Goal: Information Seeking & Learning: Learn about a topic

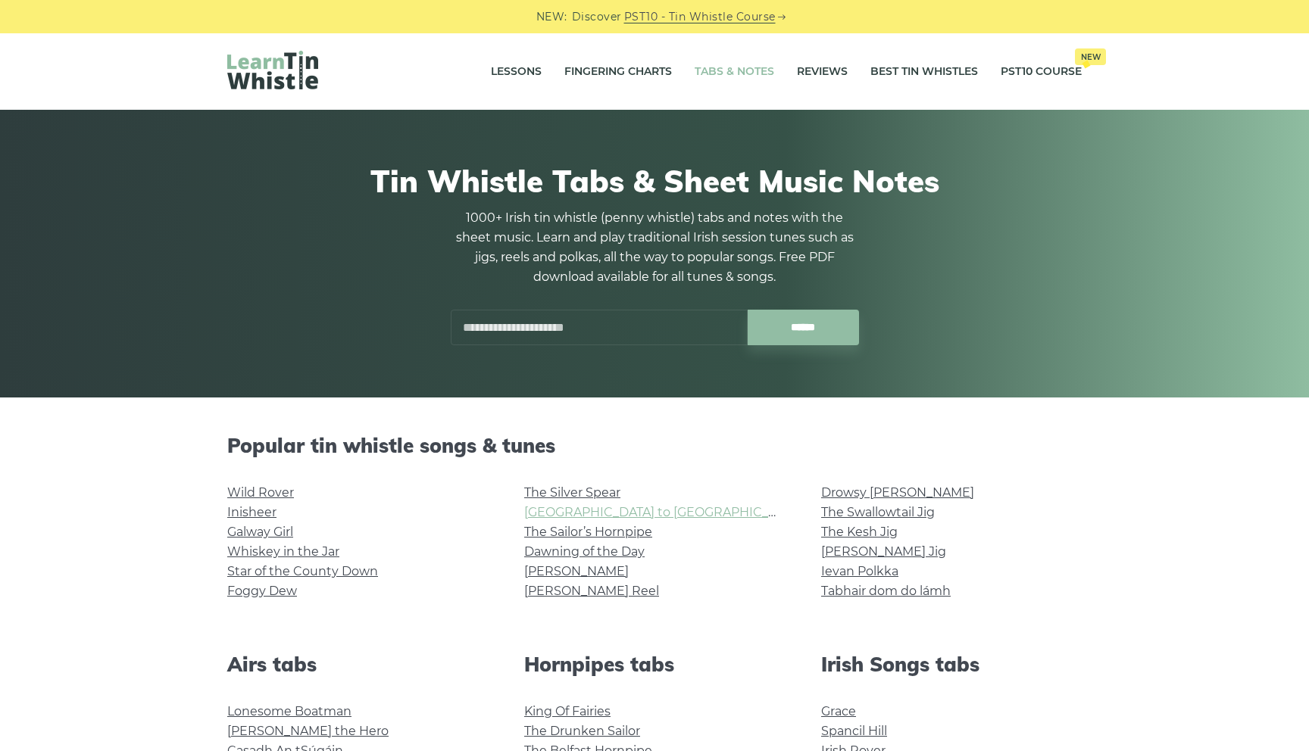
click at [596, 514] on link "[GEOGRAPHIC_DATA] to [GEOGRAPHIC_DATA]" at bounding box center [663, 512] width 279 height 14
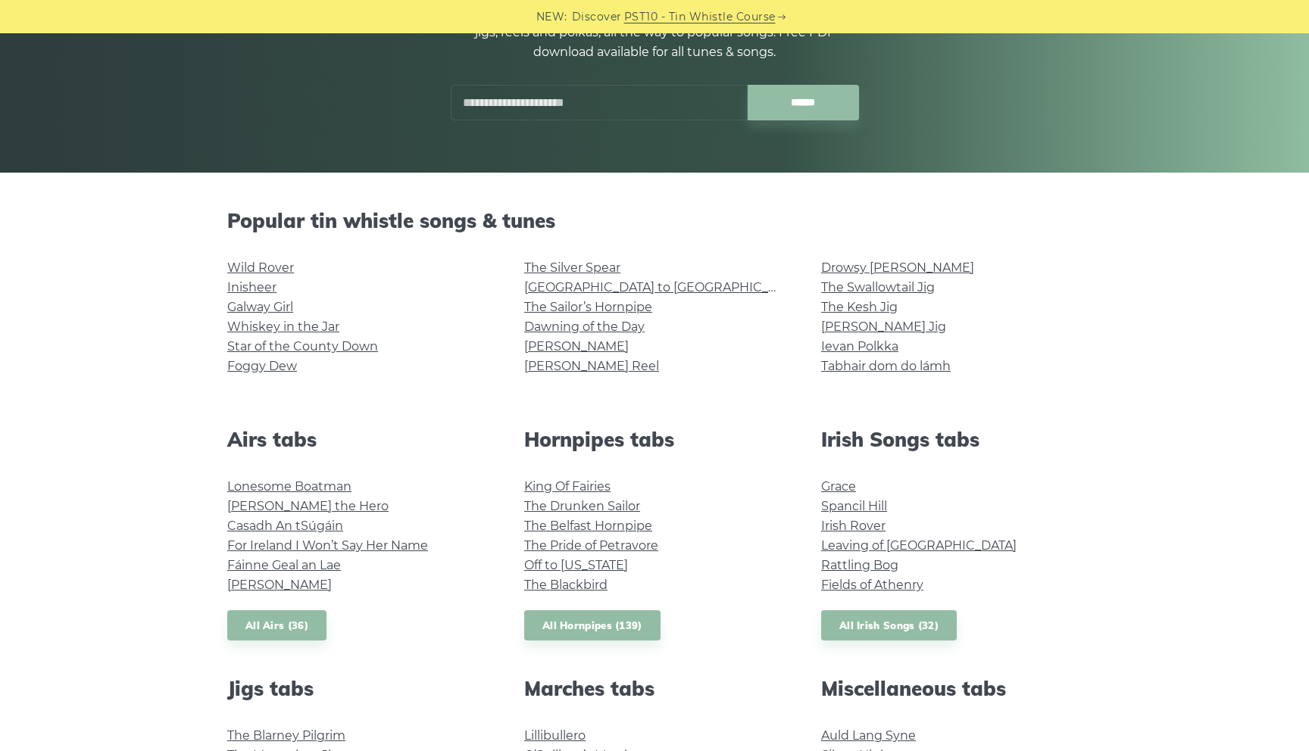
scroll to position [239, 0]
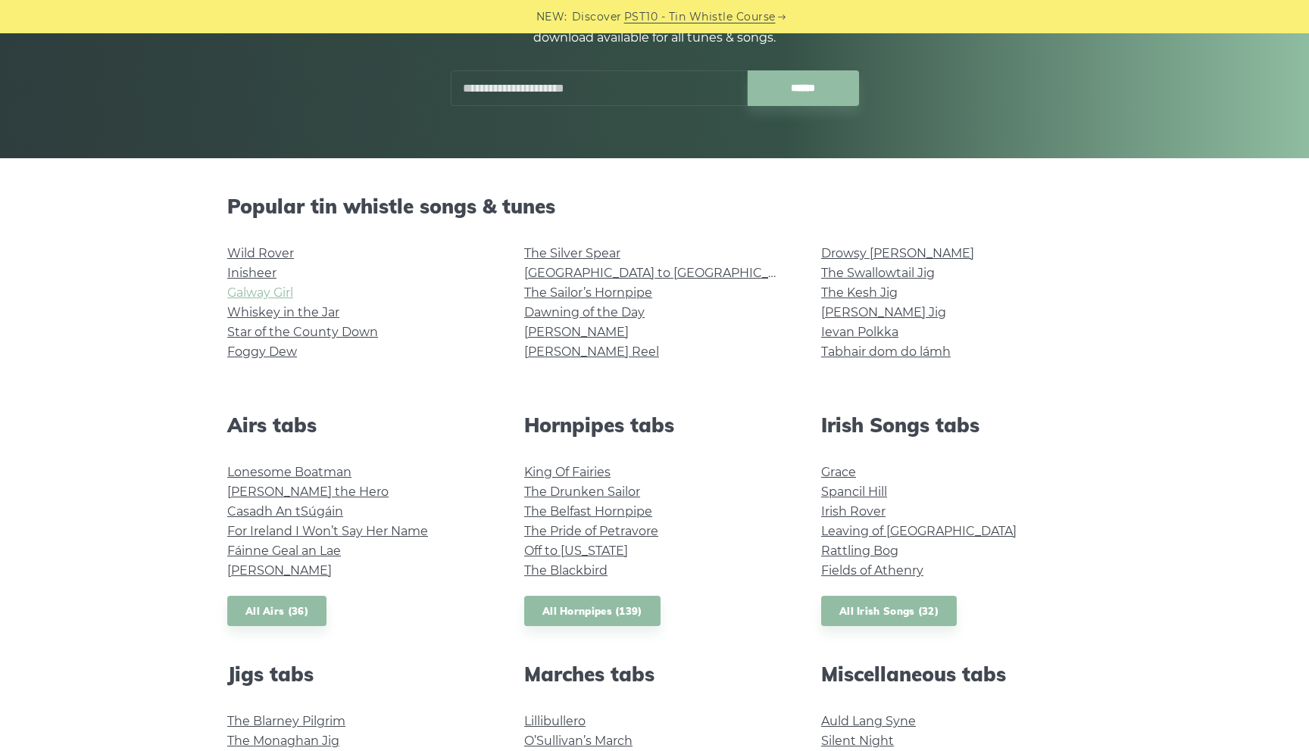
click at [273, 295] on link "Galway Girl" at bounding box center [260, 293] width 66 height 14
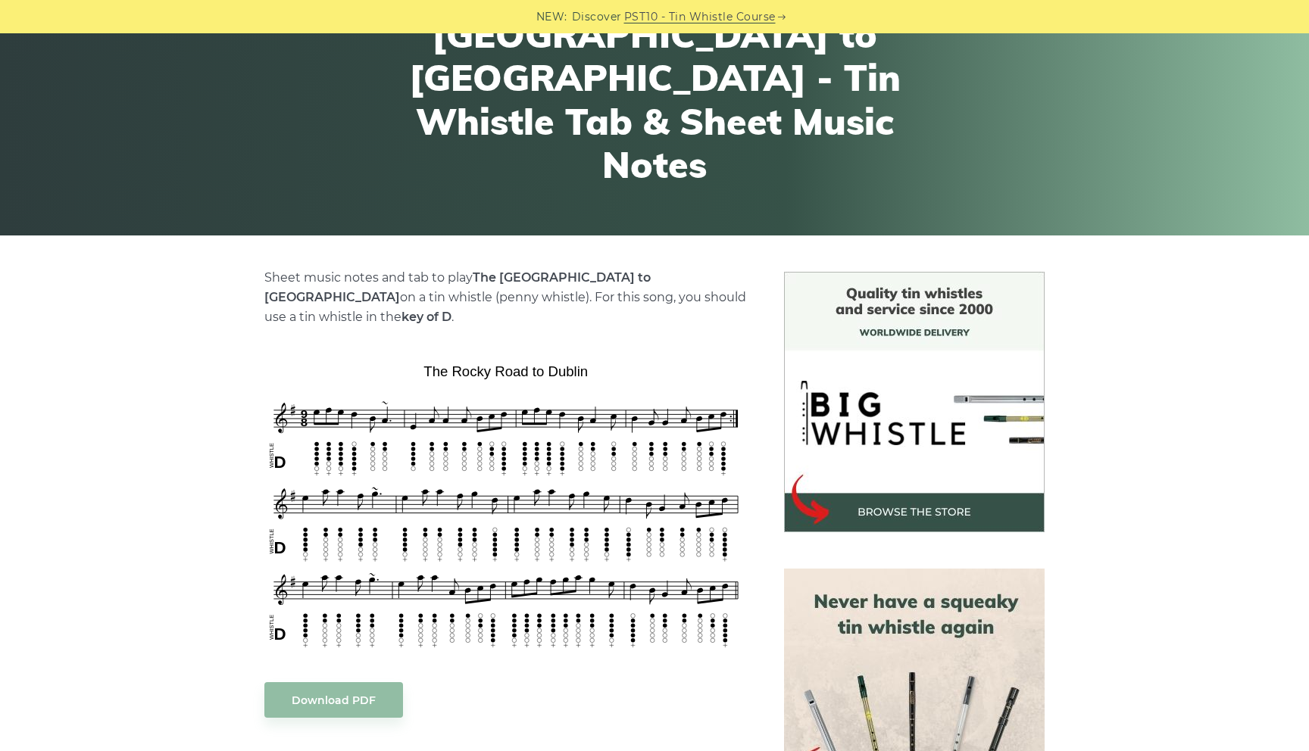
scroll to position [180, 0]
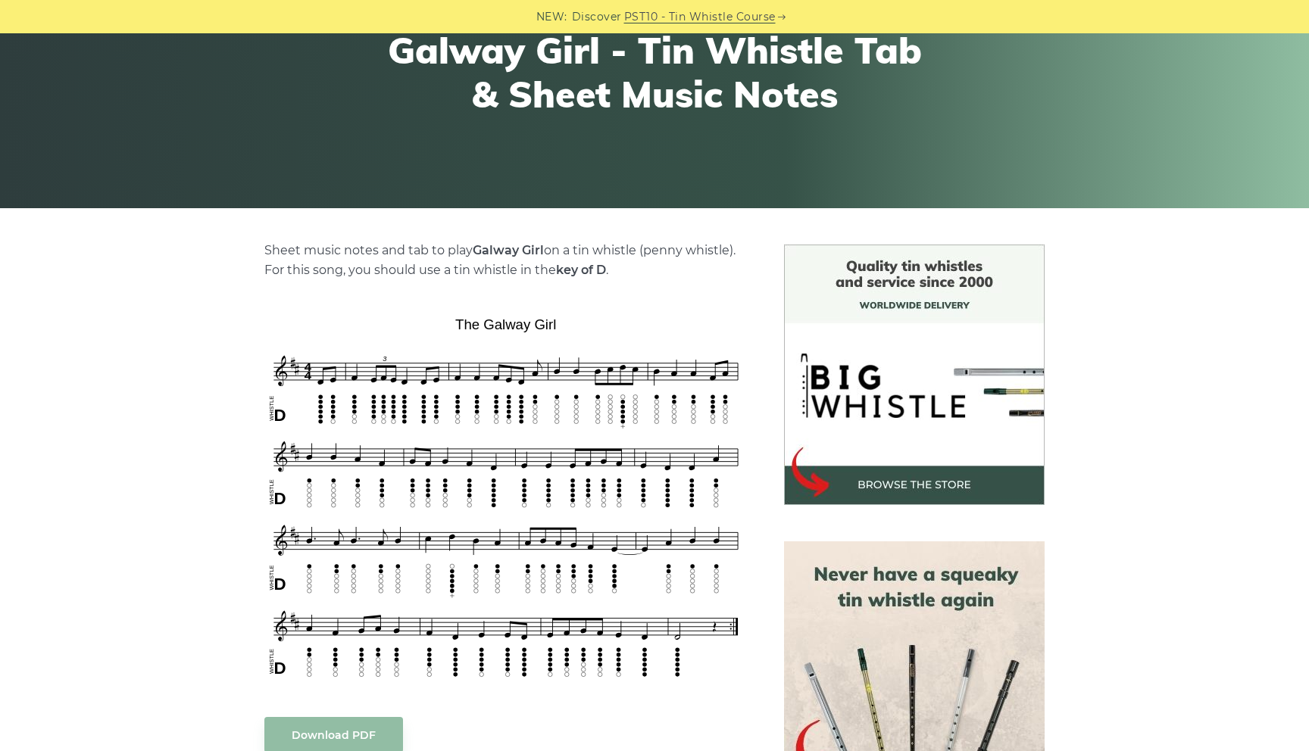
scroll to position [192, 0]
